Goal: Transaction & Acquisition: Purchase product/service

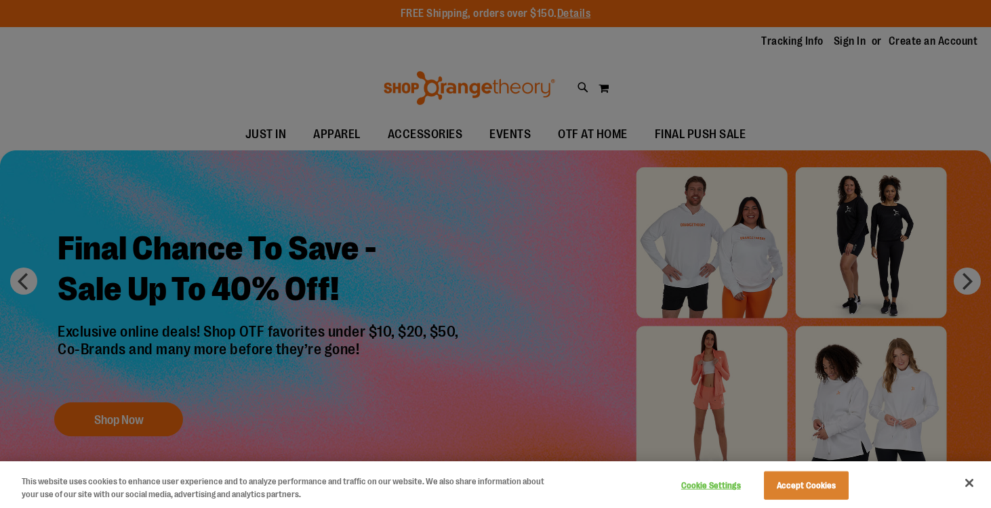
click at [403, 376] on div at bounding box center [495, 254] width 991 height 508
click at [756, 253] on div at bounding box center [495, 254] width 991 height 508
click at [966, 282] on div at bounding box center [495, 254] width 991 height 508
click at [795, 495] on button "Accept Cookies" at bounding box center [806, 486] width 85 height 28
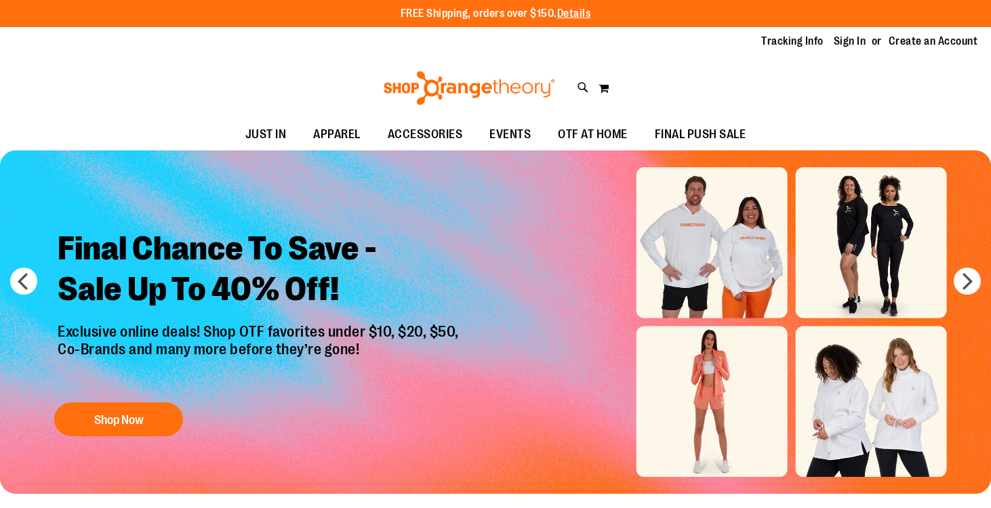
click at [734, 277] on img "Slide 1 of 6" at bounding box center [495, 322] width 991 height 344
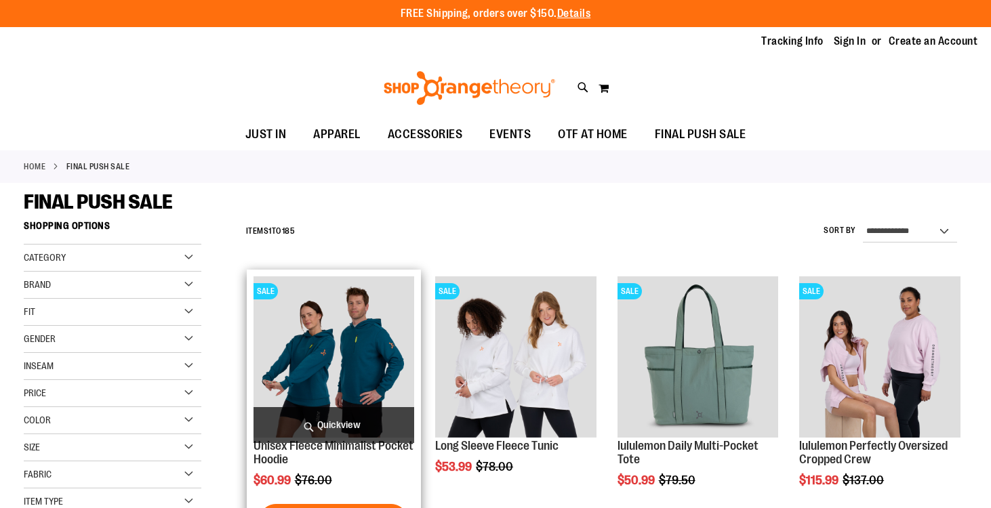
click at [385, 382] on img "product" at bounding box center [333, 356] width 161 height 161
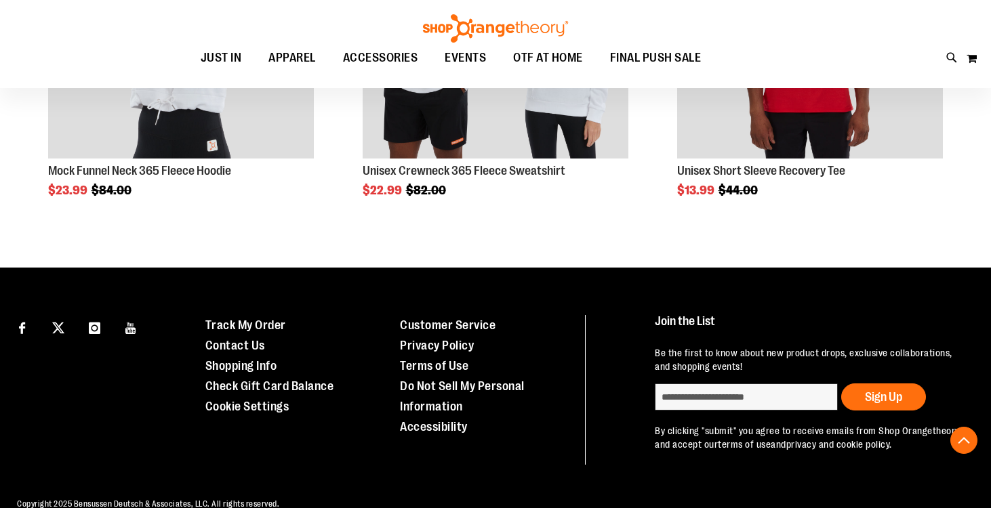
scroll to position [966, 0]
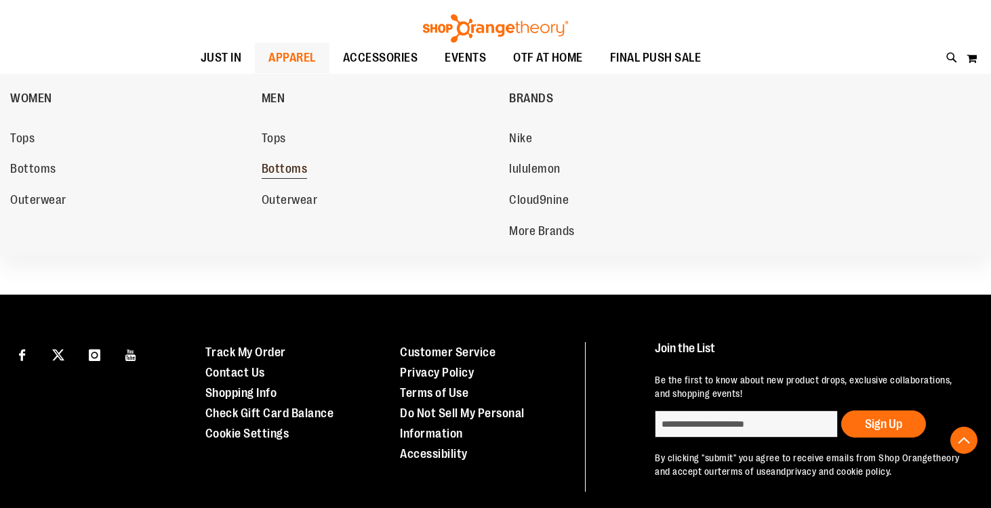
click at [281, 167] on span "Bottoms" at bounding box center [285, 170] width 46 height 17
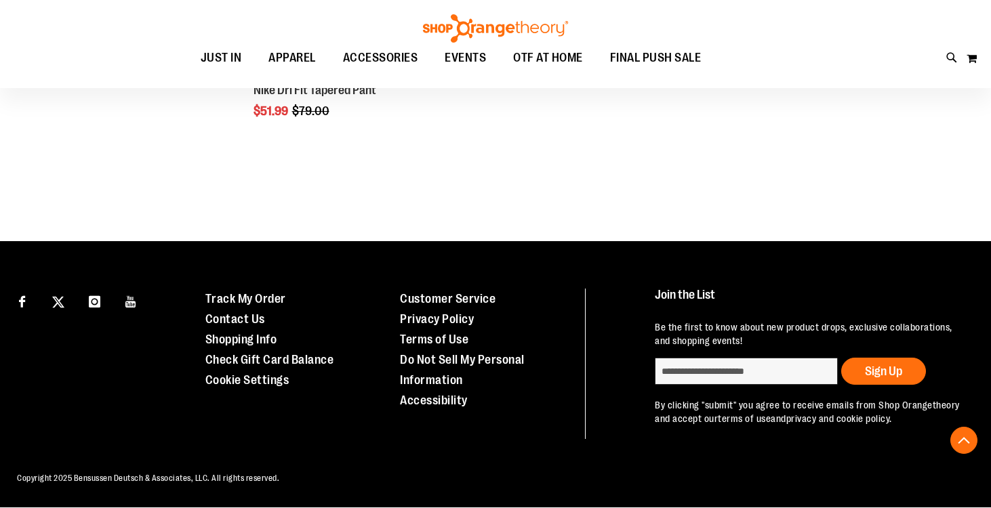
scroll to position [846, 0]
